Goal: Information Seeking & Learning: Learn about a topic

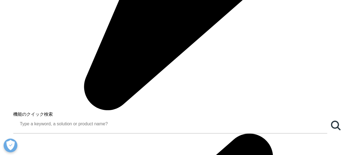
scroll to position [397, 0]
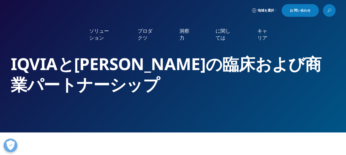
click at [193, 77] on link "ニュース" at bounding box center [219, 74] width 84 height 6
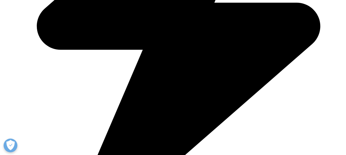
scroll to position [303, 0]
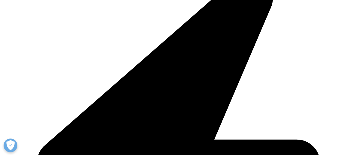
scroll to position [330, 0]
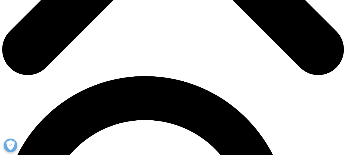
scroll to position [275, 0]
